Goal: Task Accomplishment & Management: Use online tool/utility

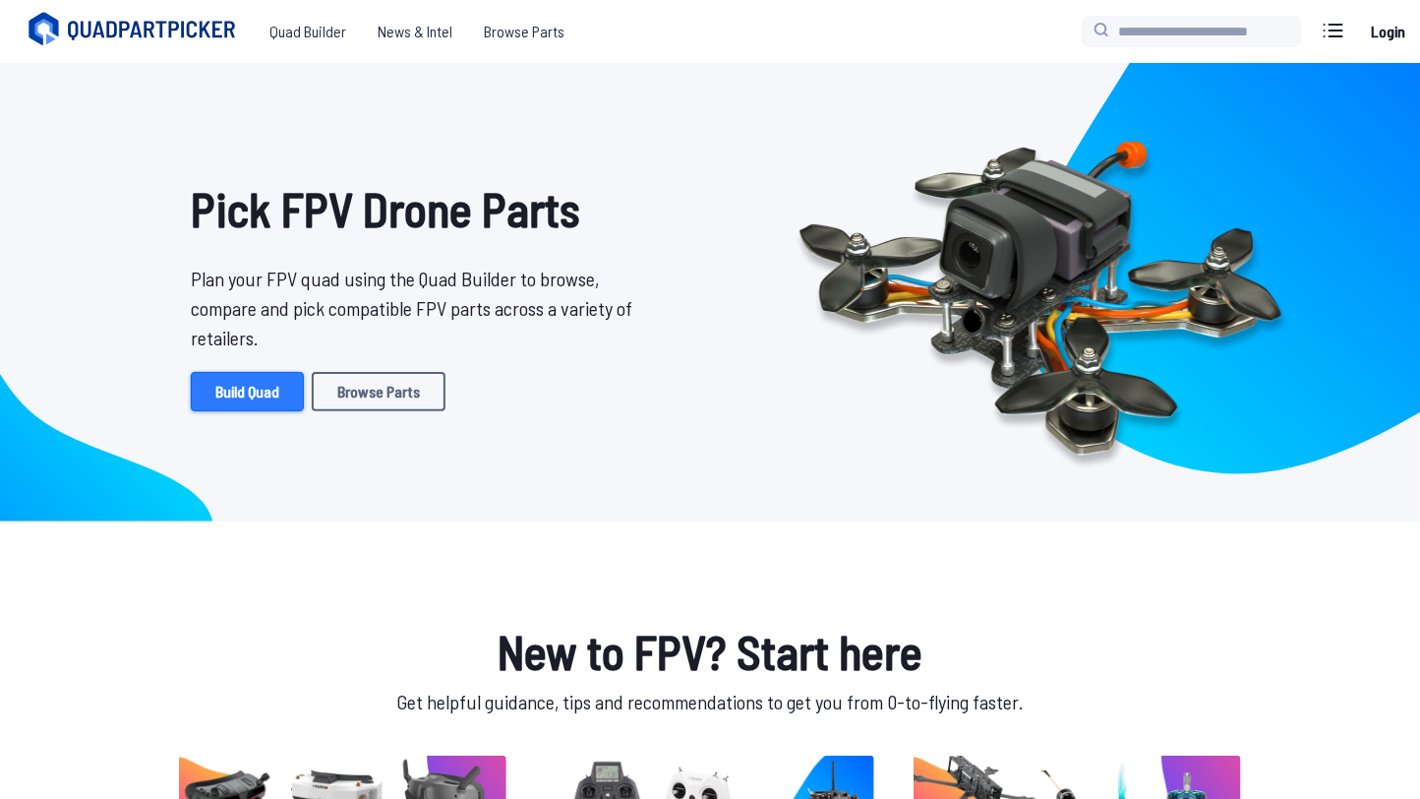
click at [211, 391] on link "Build Quad" at bounding box center [247, 391] width 113 height 39
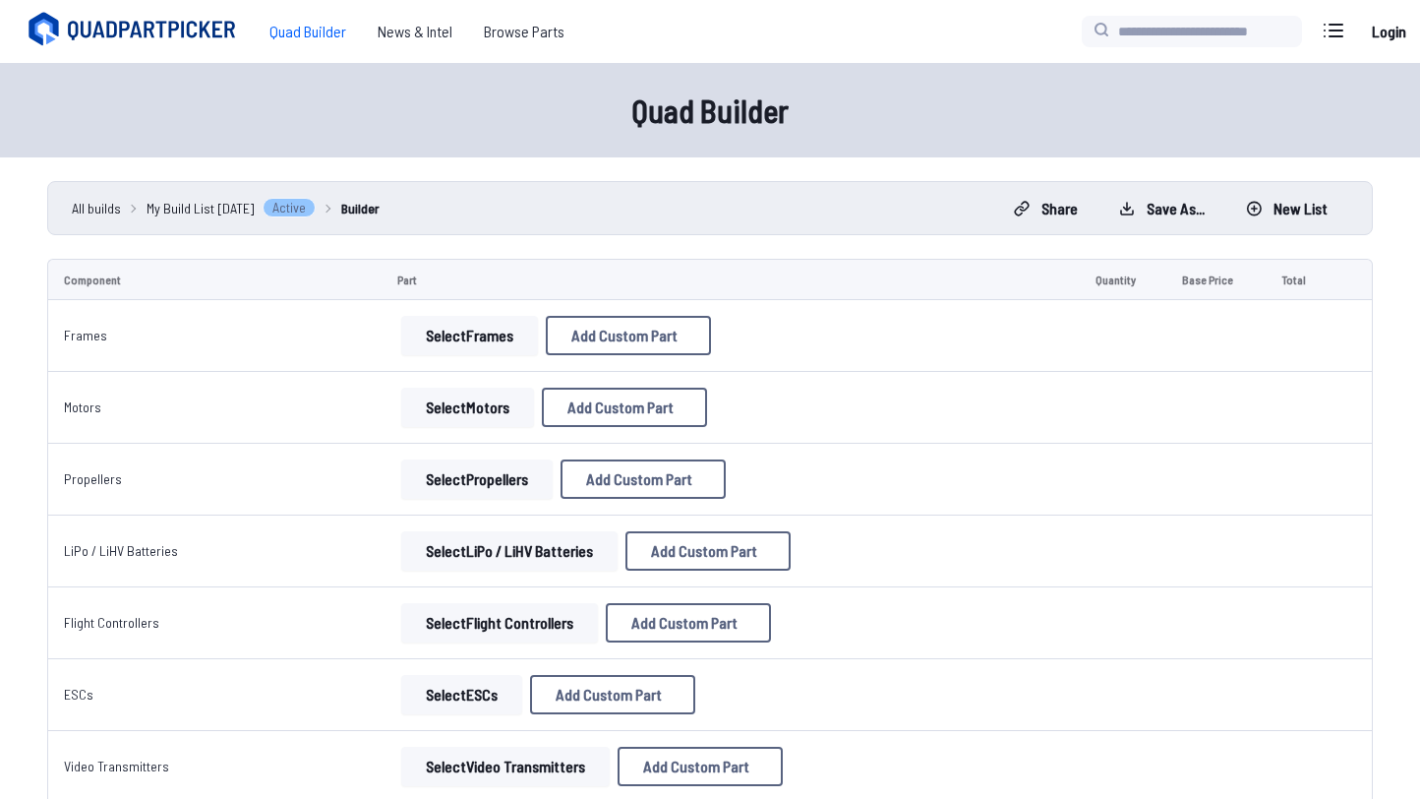
select select "**********"
click at [900, 130] on icon at bounding box center [895, 134] width 9 height 9
click at [443, 348] on button "Select Frames" at bounding box center [469, 335] width 137 height 39
click at [425, 355] on button "Select Frames" at bounding box center [469, 335] width 137 height 39
click at [470, 355] on button "Select Frames" at bounding box center [469, 335] width 137 height 39
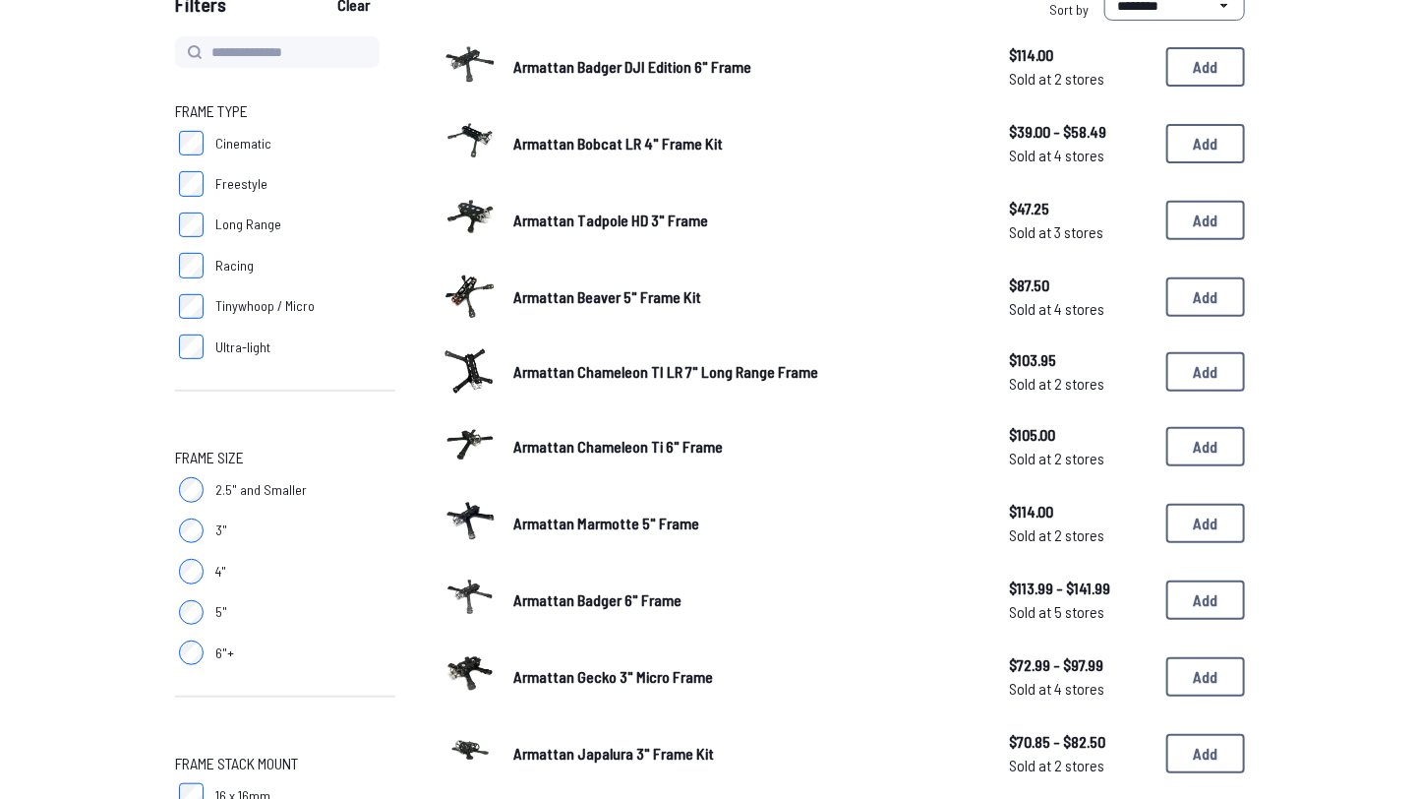
scroll to position [218, 0]
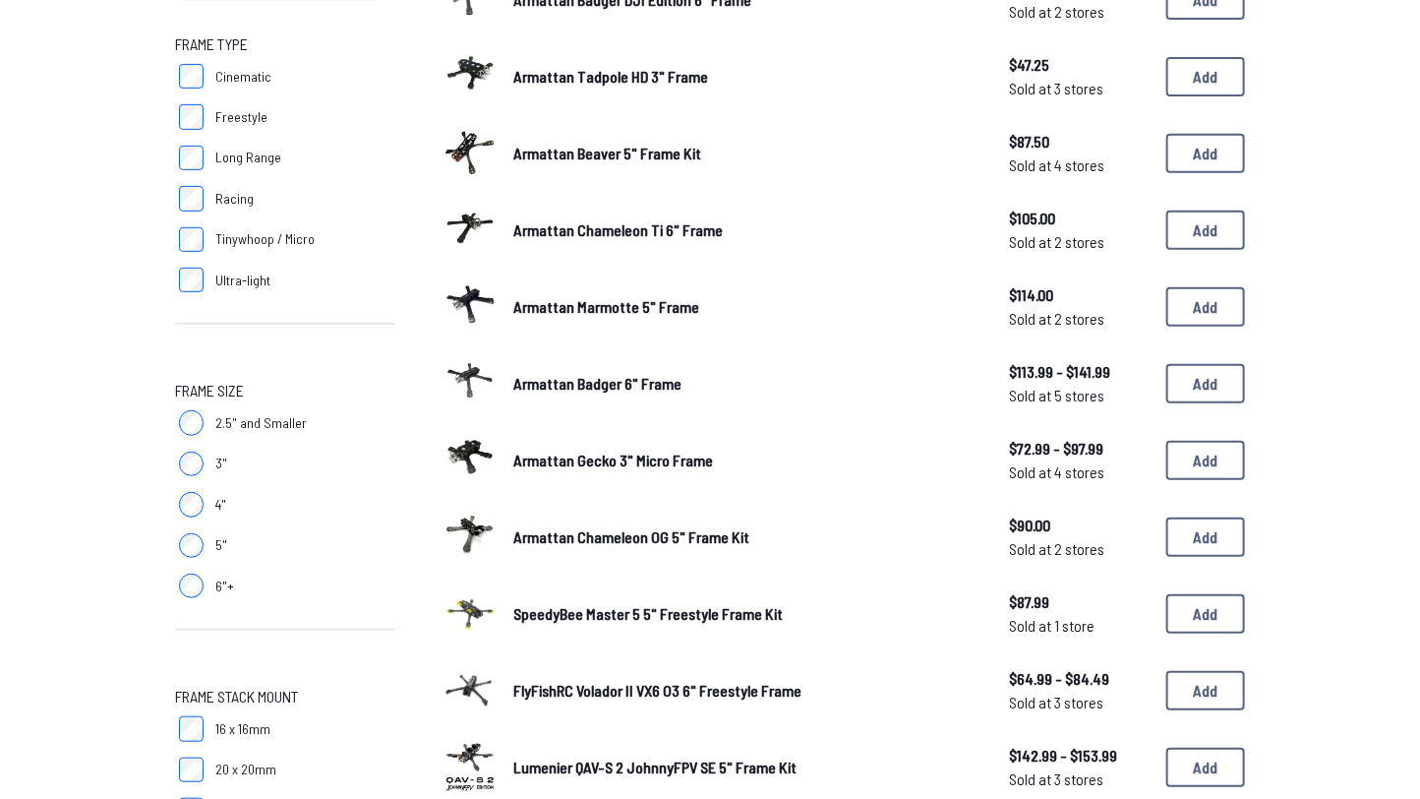
scroll to position [288, 0]
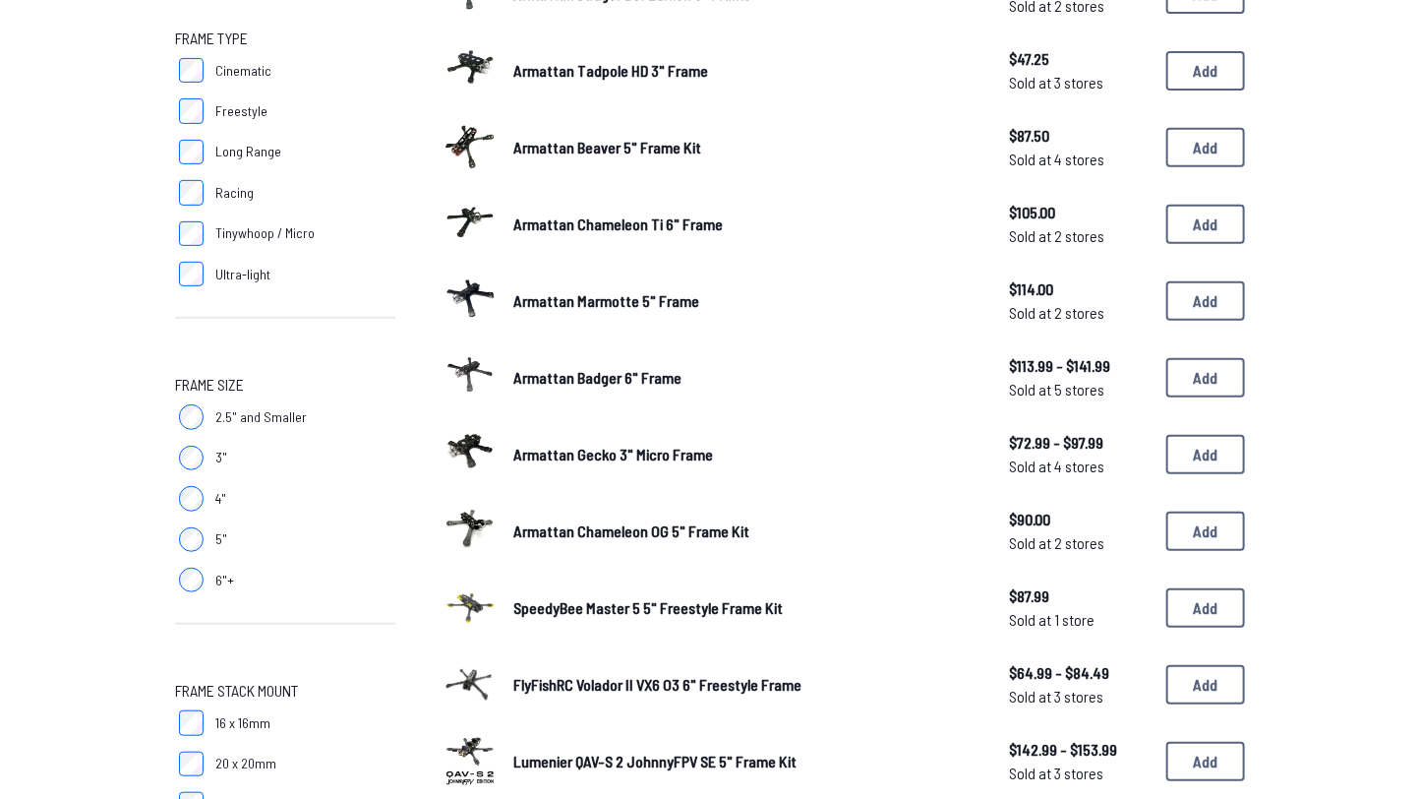
click at [215, 549] on span "5"" at bounding box center [221, 539] width 12 height 20
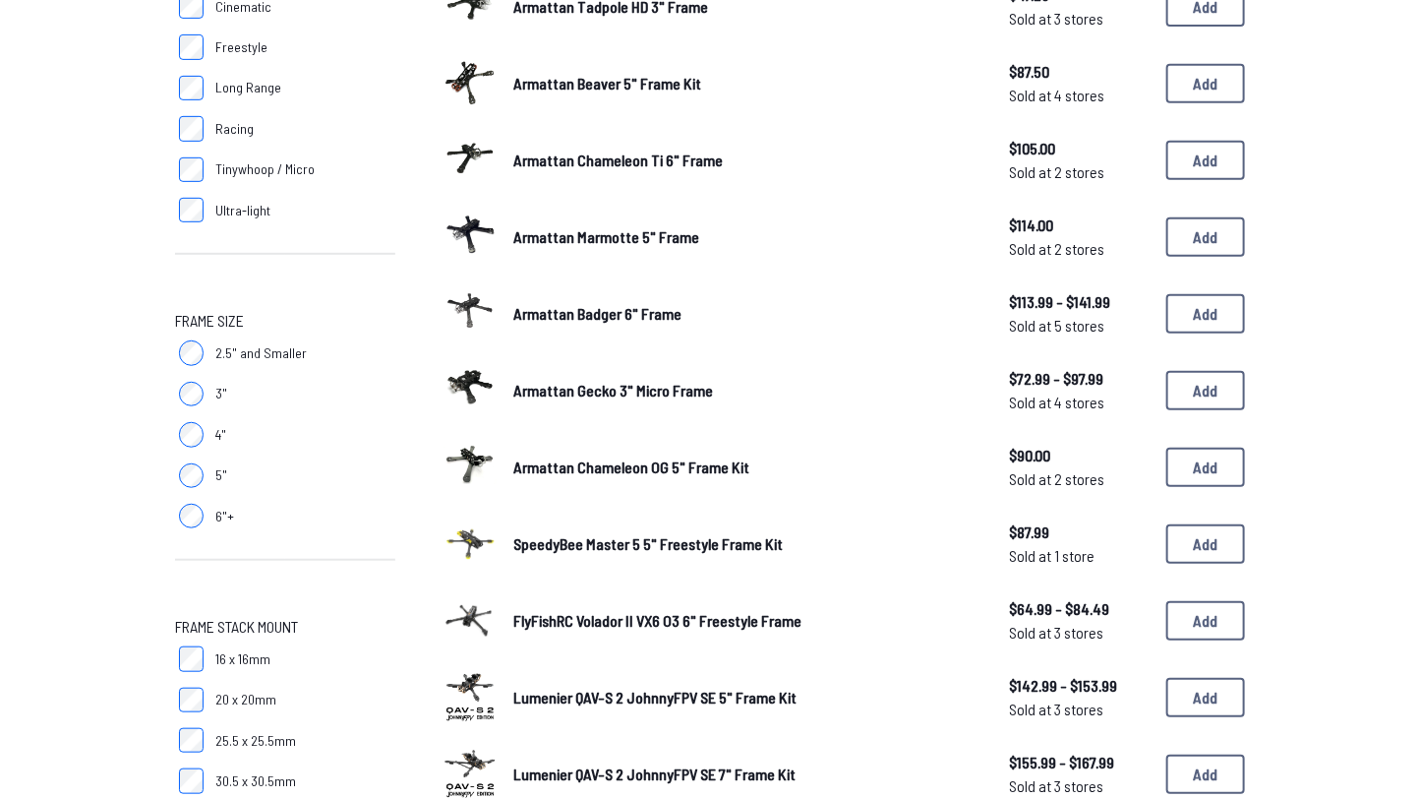
scroll to position [683, 0]
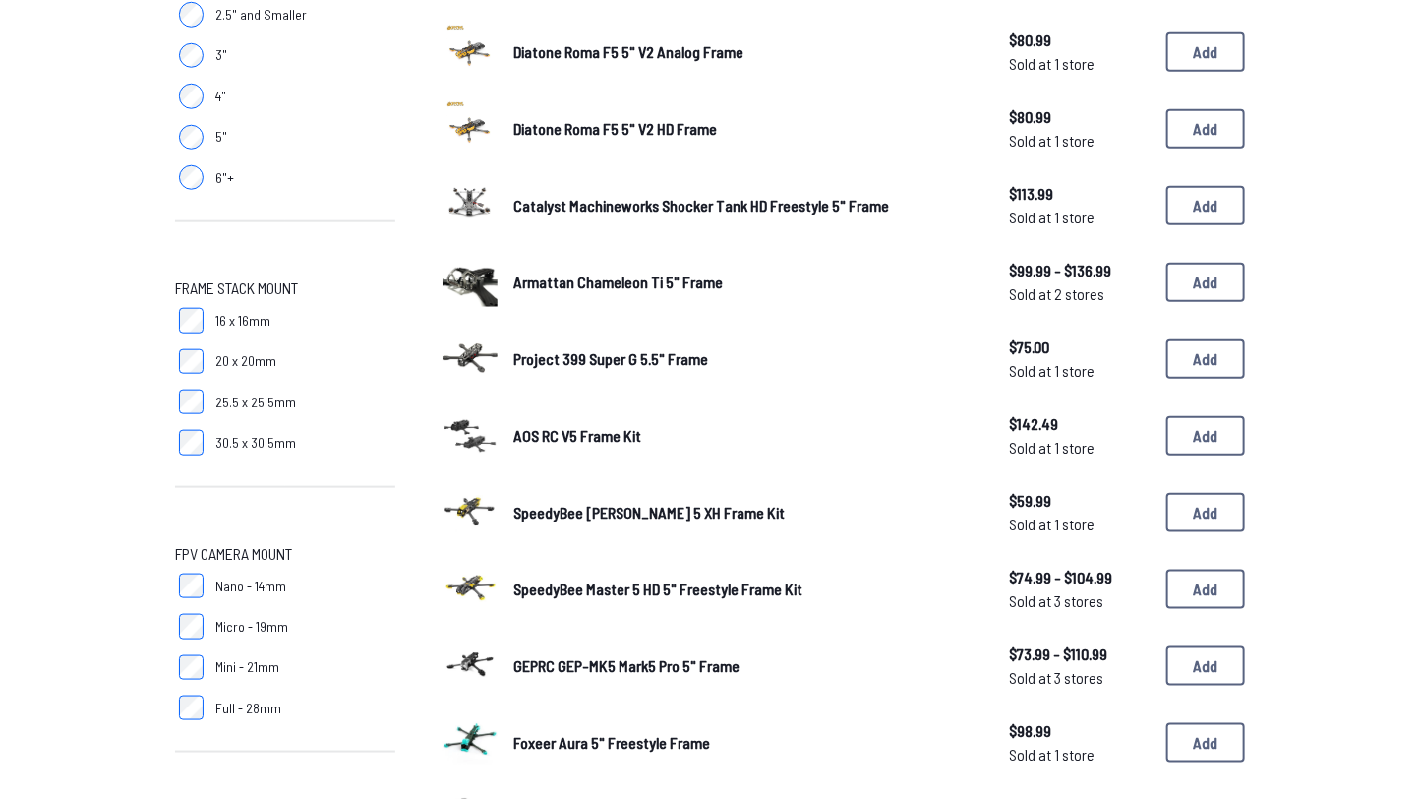
scroll to position [1202, 0]
